Goal: Task Accomplishment & Management: Complete application form

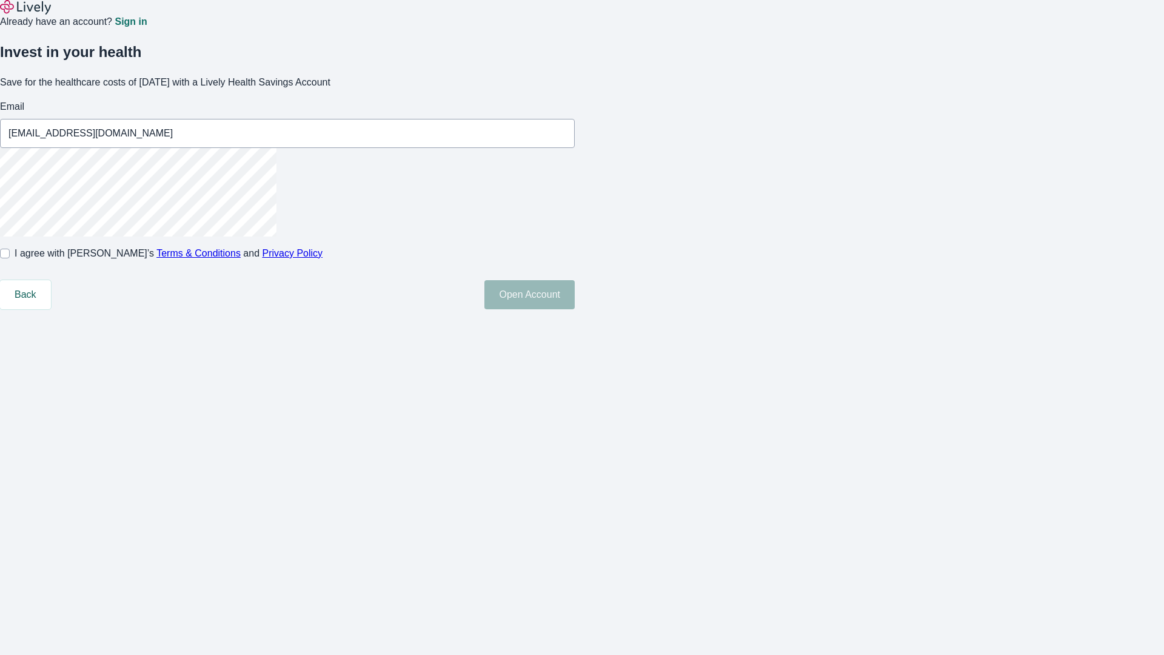
click at [10, 258] on input "I agree with Lively’s Terms & Conditions and Privacy Policy" at bounding box center [5, 253] width 10 height 10
checkbox input "true"
click at [575, 309] on button "Open Account" at bounding box center [529, 294] width 90 height 29
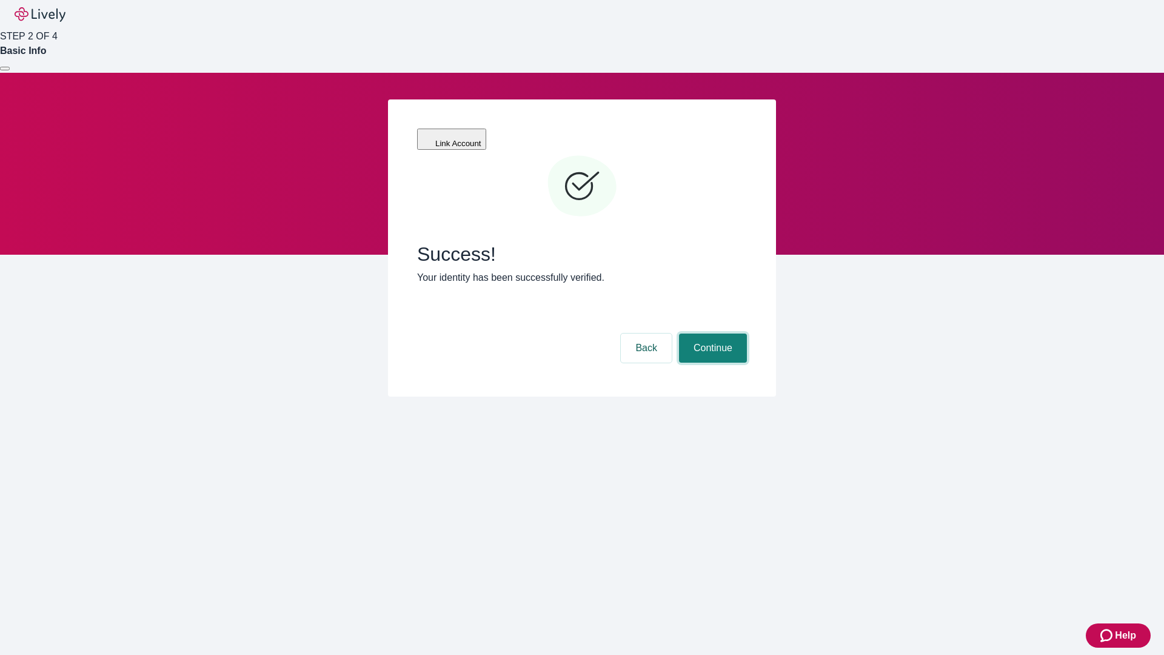
click at [711, 333] on button "Continue" at bounding box center [713, 347] width 68 height 29
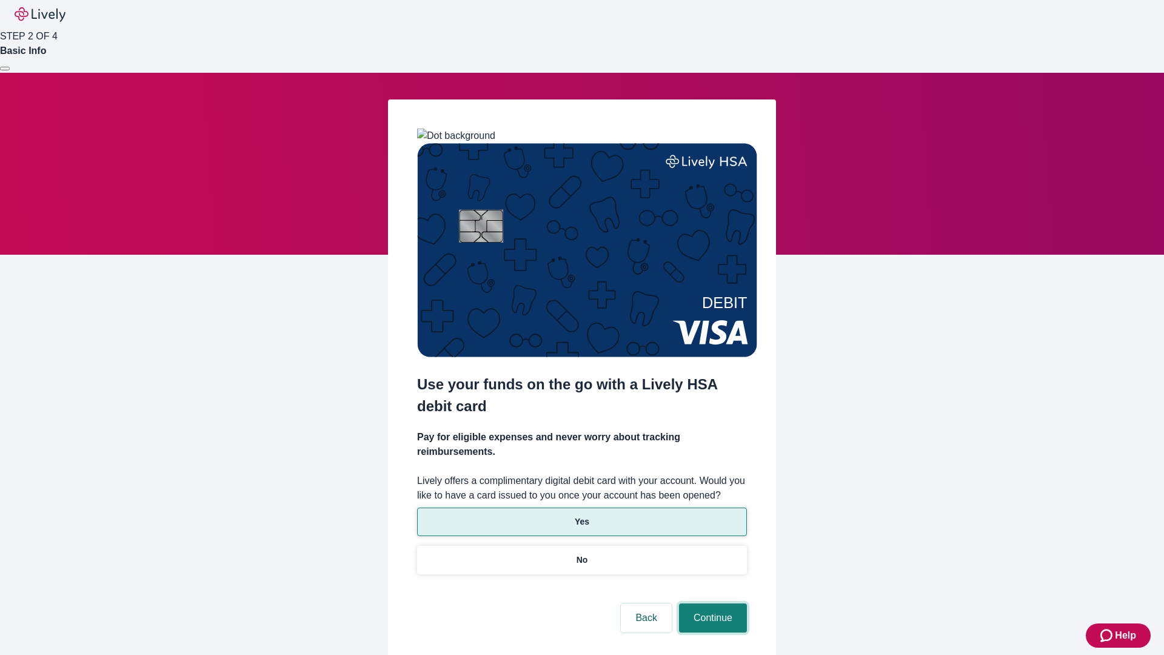
click at [711, 603] on button "Continue" at bounding box center [713, 617] width 68 height 29
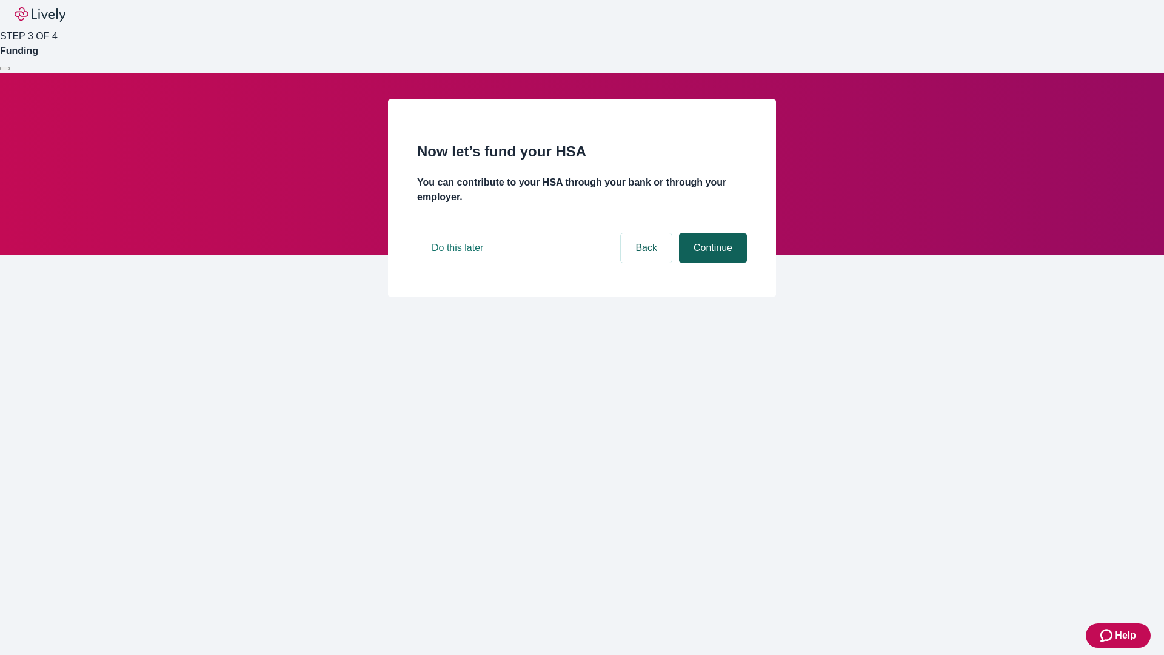
click at [711, 262] on button "Continue" at bounding box center [713, 247] width 68 height 29
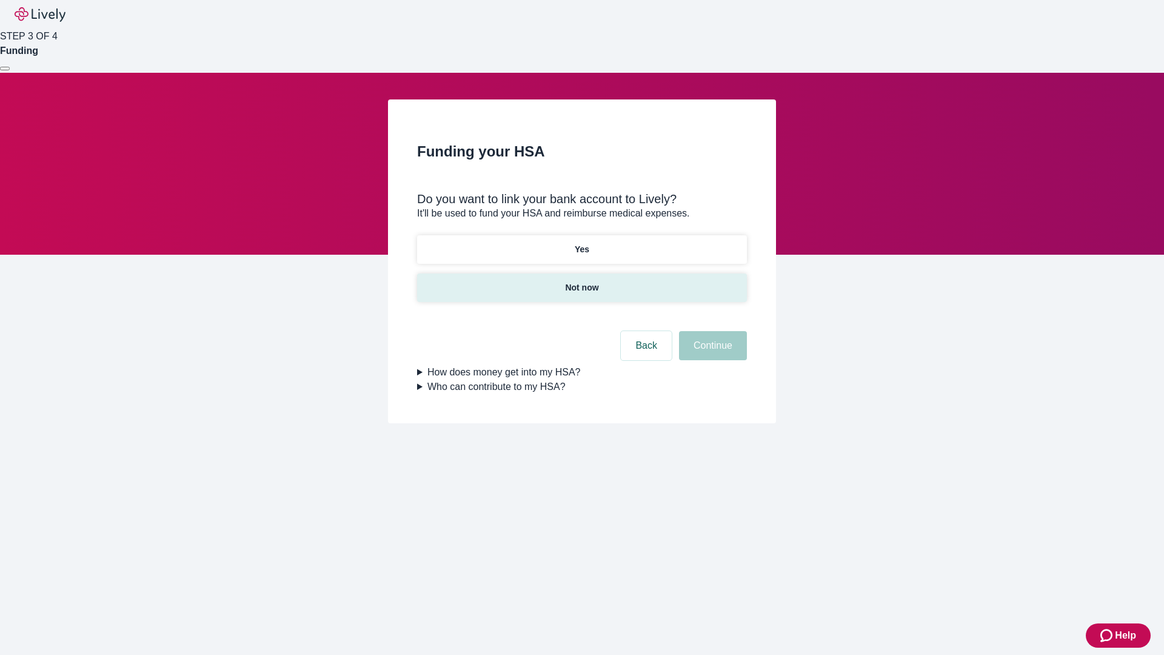
click at [581, 281] on p "Not now" at bounding box center [581, 287] width 33 height 13
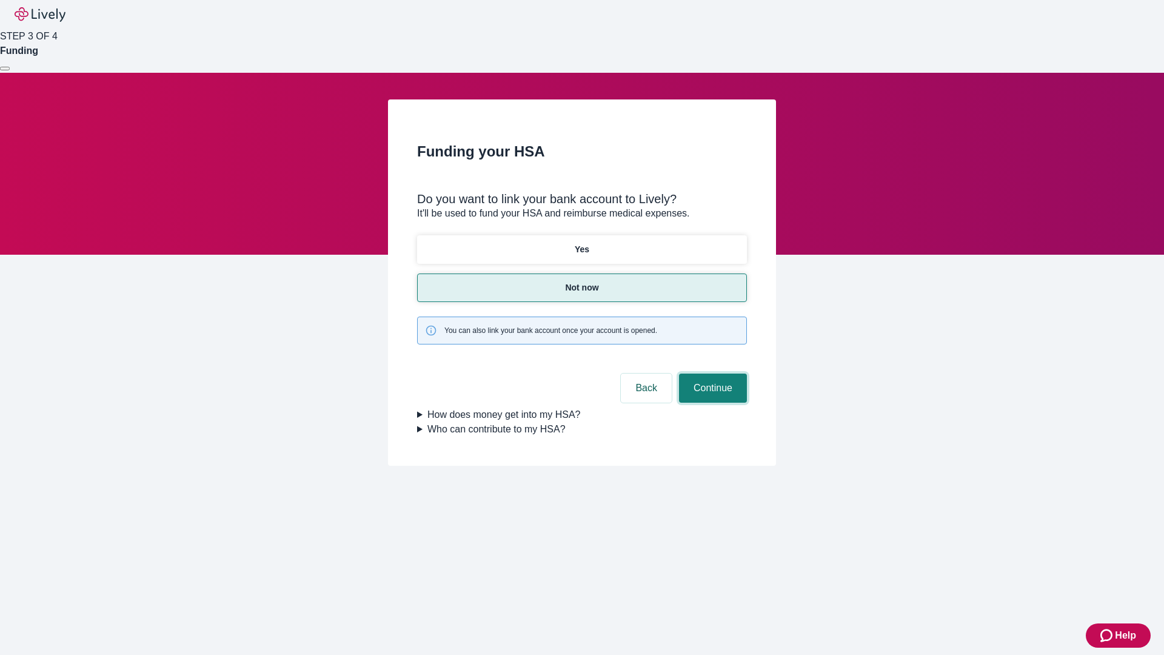
click at [711, 373] on button "Continue" at bounding box center [713, 387] width 68 height 29
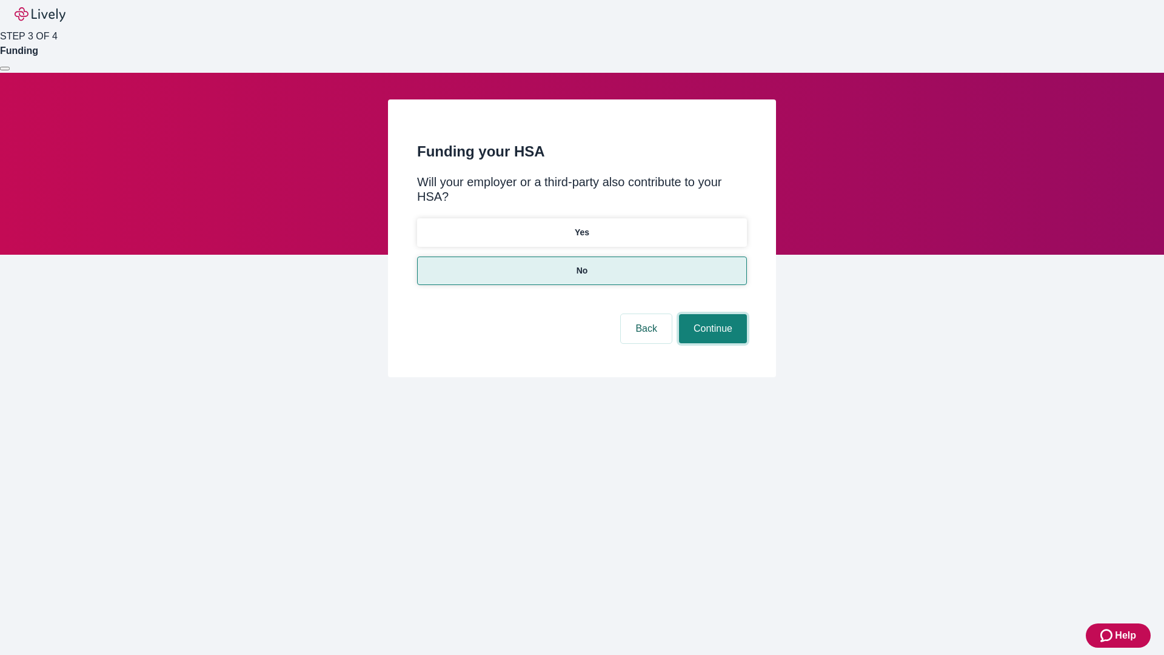
click at [711, 314] on button "Continue" at bounding box center [713, 328] width 68 height 29
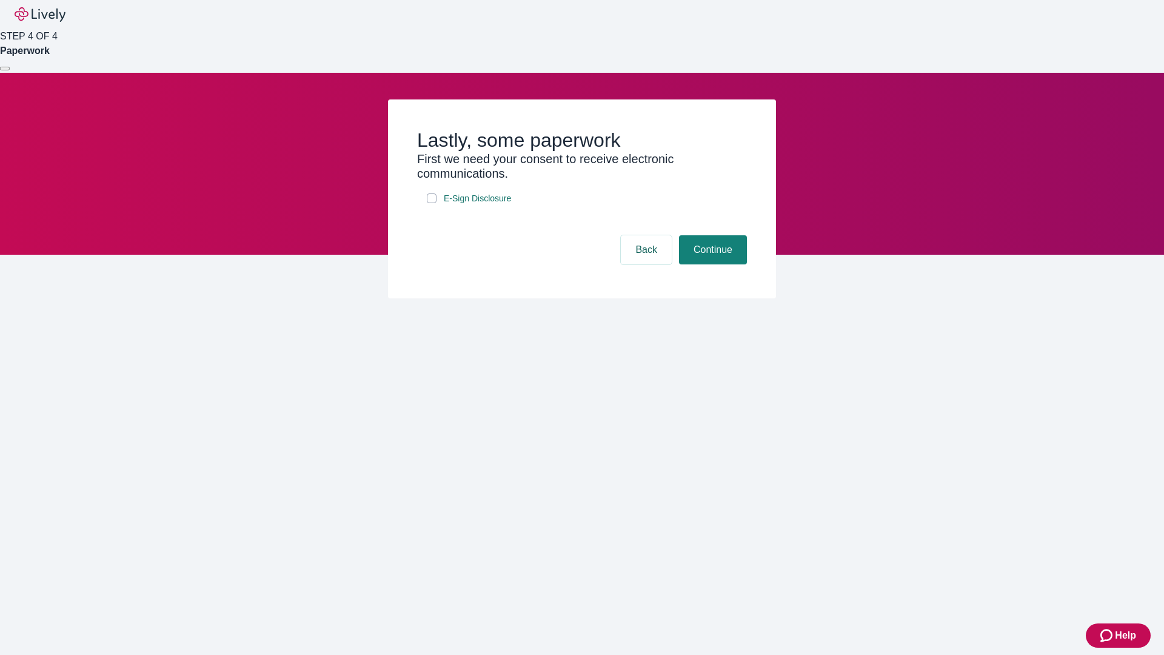
click at [431, 203] on input "E-Sign Disclosure" at bounding box center [432, 198] width 10 height 10
checkbox input "true"
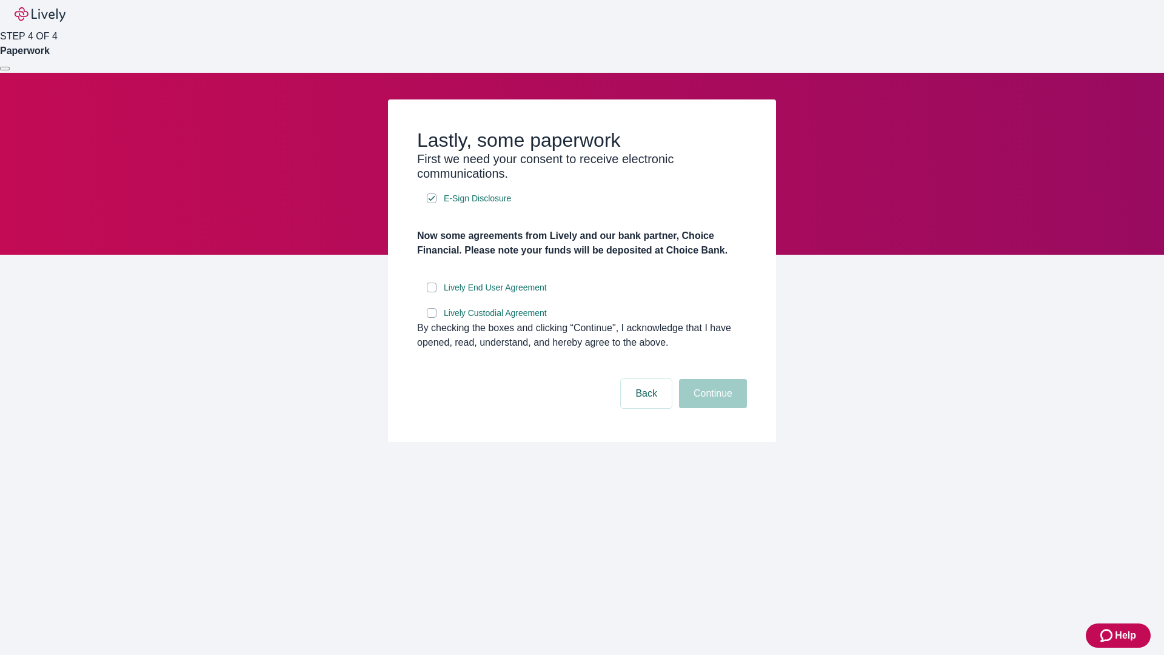
click at [431, 292] on input "Lively End User Agreement" at bounding box center [432, 287] width 10 height 10
checkbox input "true"
click at [431, 318] on input "Lively Custodial Agreement" at bounding box center [432, 313] width 10 height 10
checkbox input "true"
click at [711, 408] on button "Continue" at bounding box center [713, 393] width 68 height 29
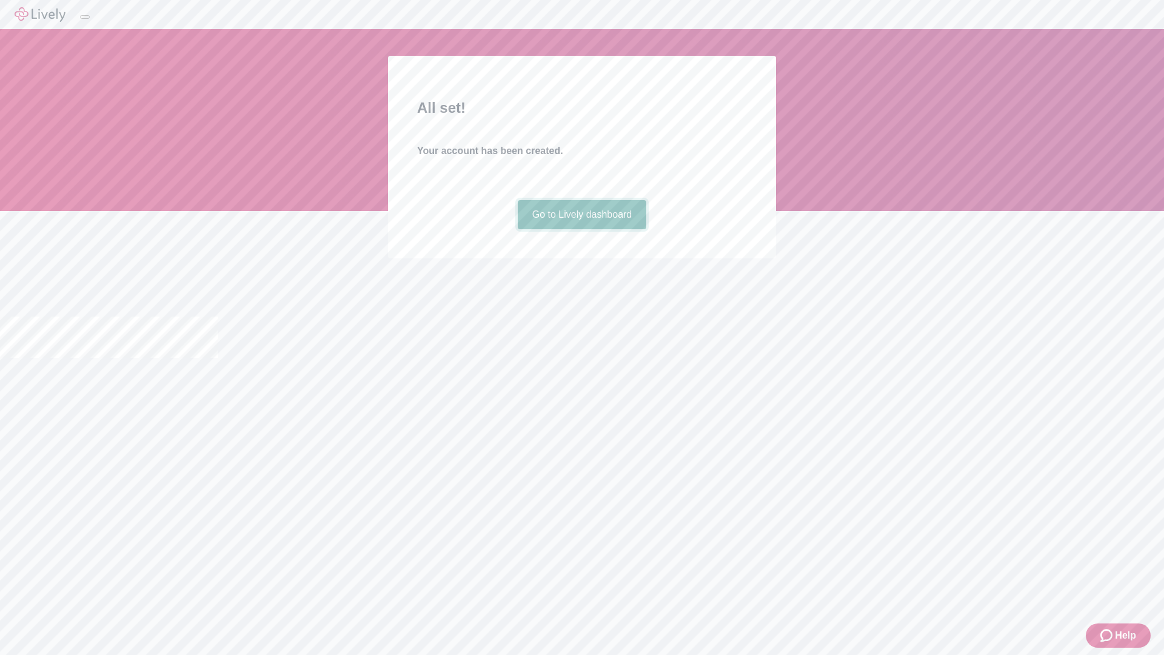
click at [581, 229] on link "Go to Lively dashboard" at bounding box center [582, 214] width 129 height 29
